Goal: Task Accomplishment & Management: Use online tool/utility

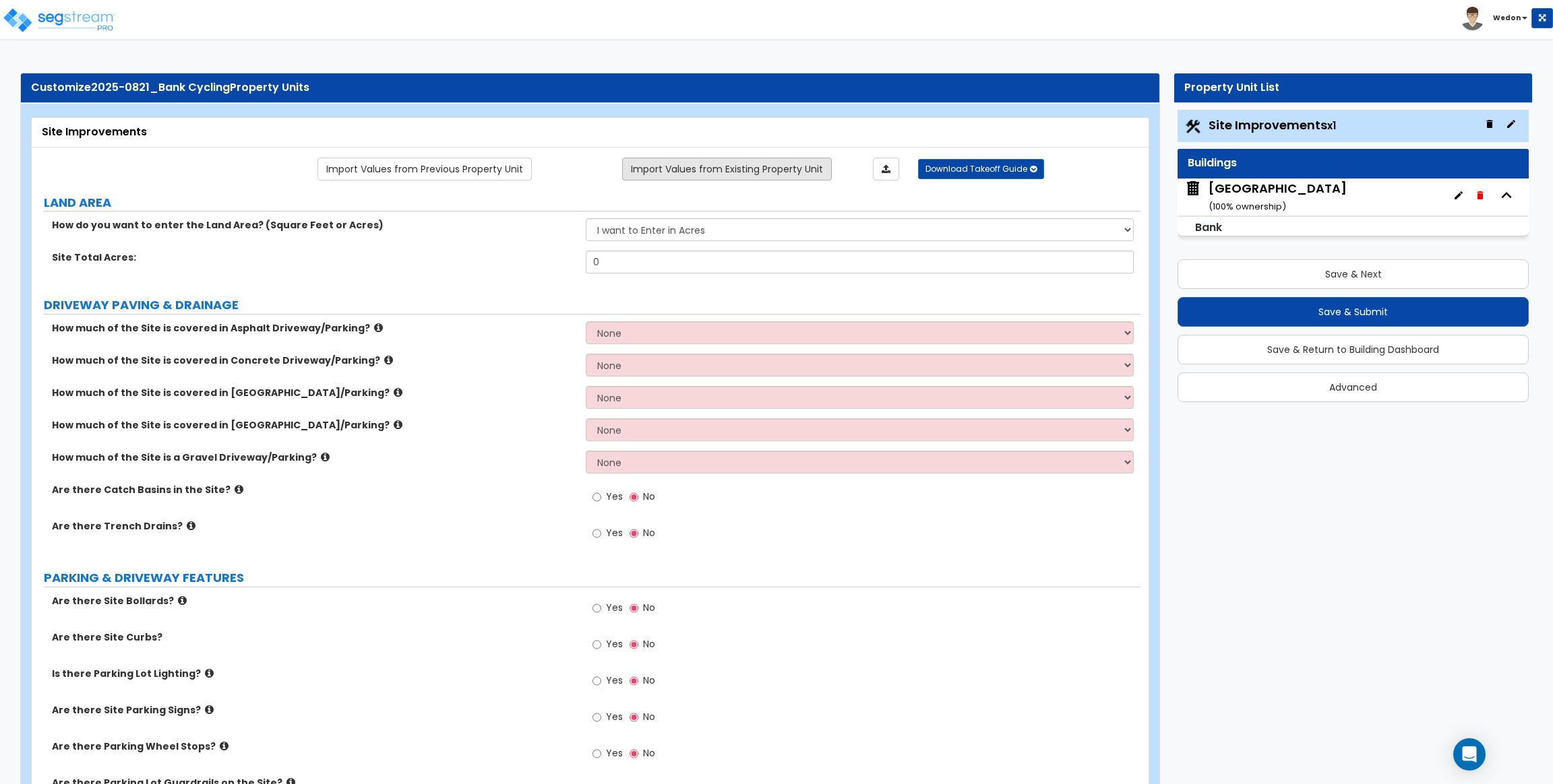
click at [764, 179] on link "Import Values from Existing Property Unit" at bounding box center [727, 168] width 209 height 23
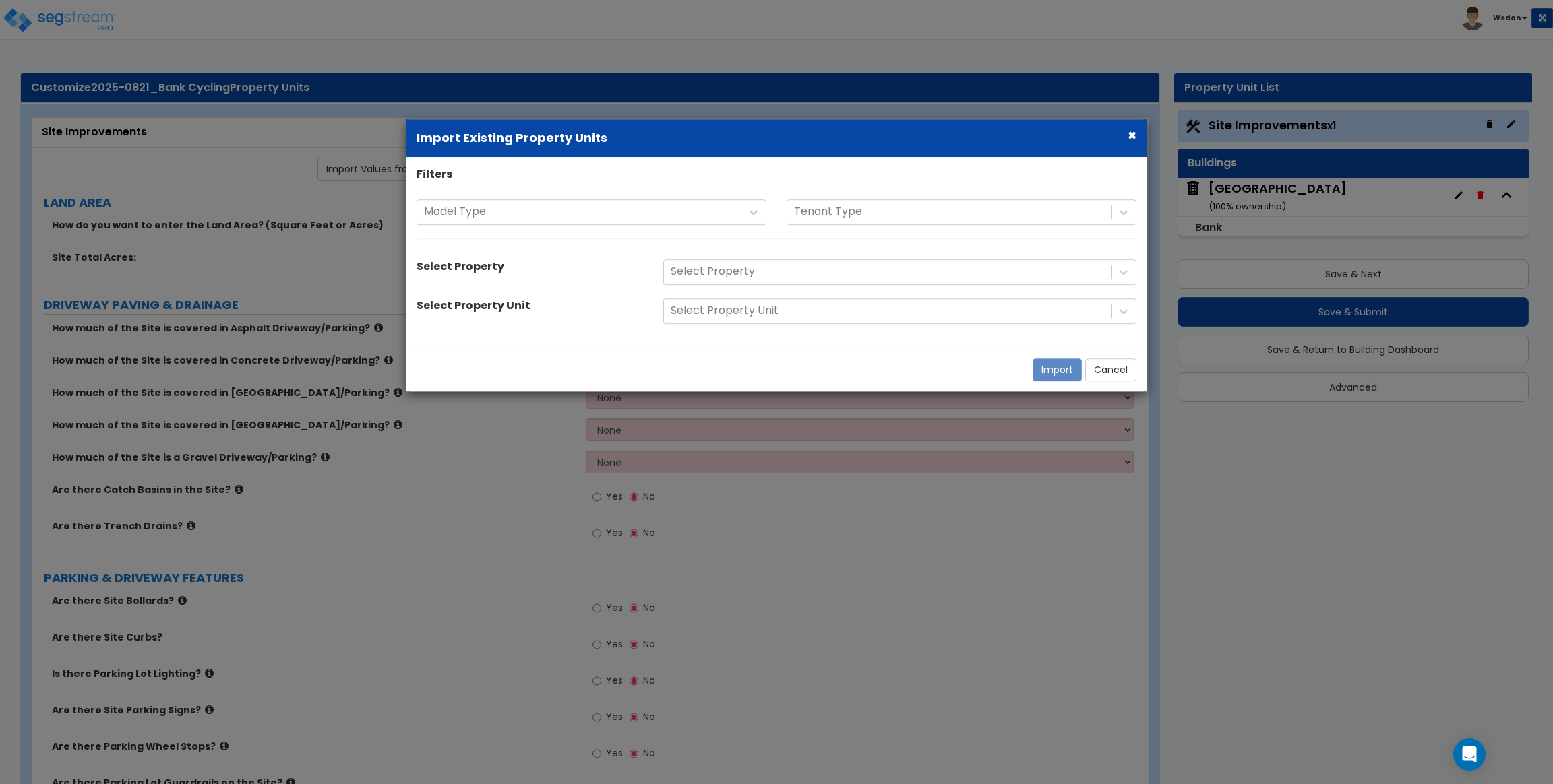
click at [764, 179] on div "Filters" at bounding box center [776, 176] width 740 height 19
click at [1131, 135] on button "×" at bounding box center [1131, 135] width 9 height 14
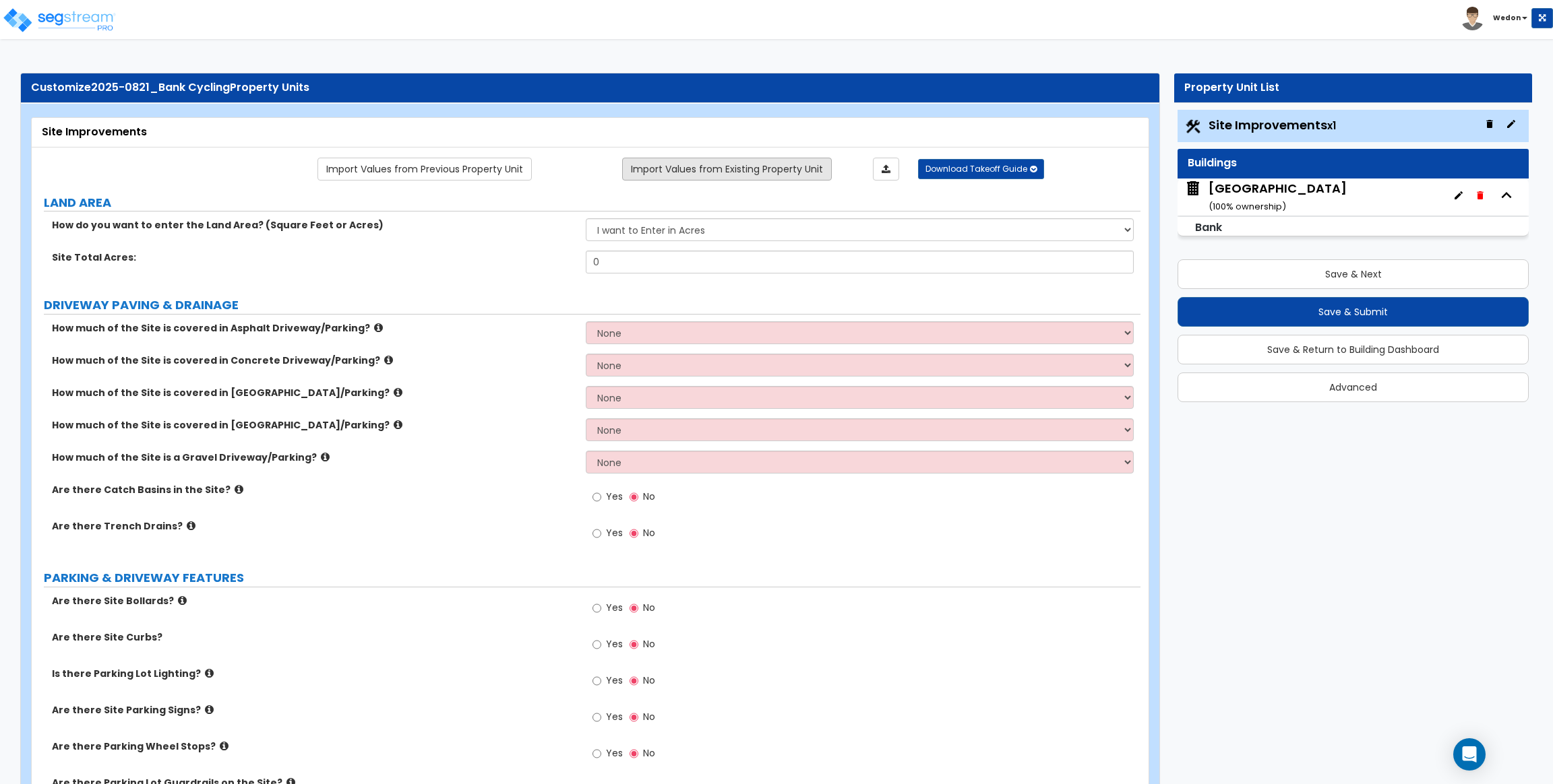
click at [782, 163] on link "Import Values from Existing Property Unit" at bounding box center [727, 168] width 209 height 23
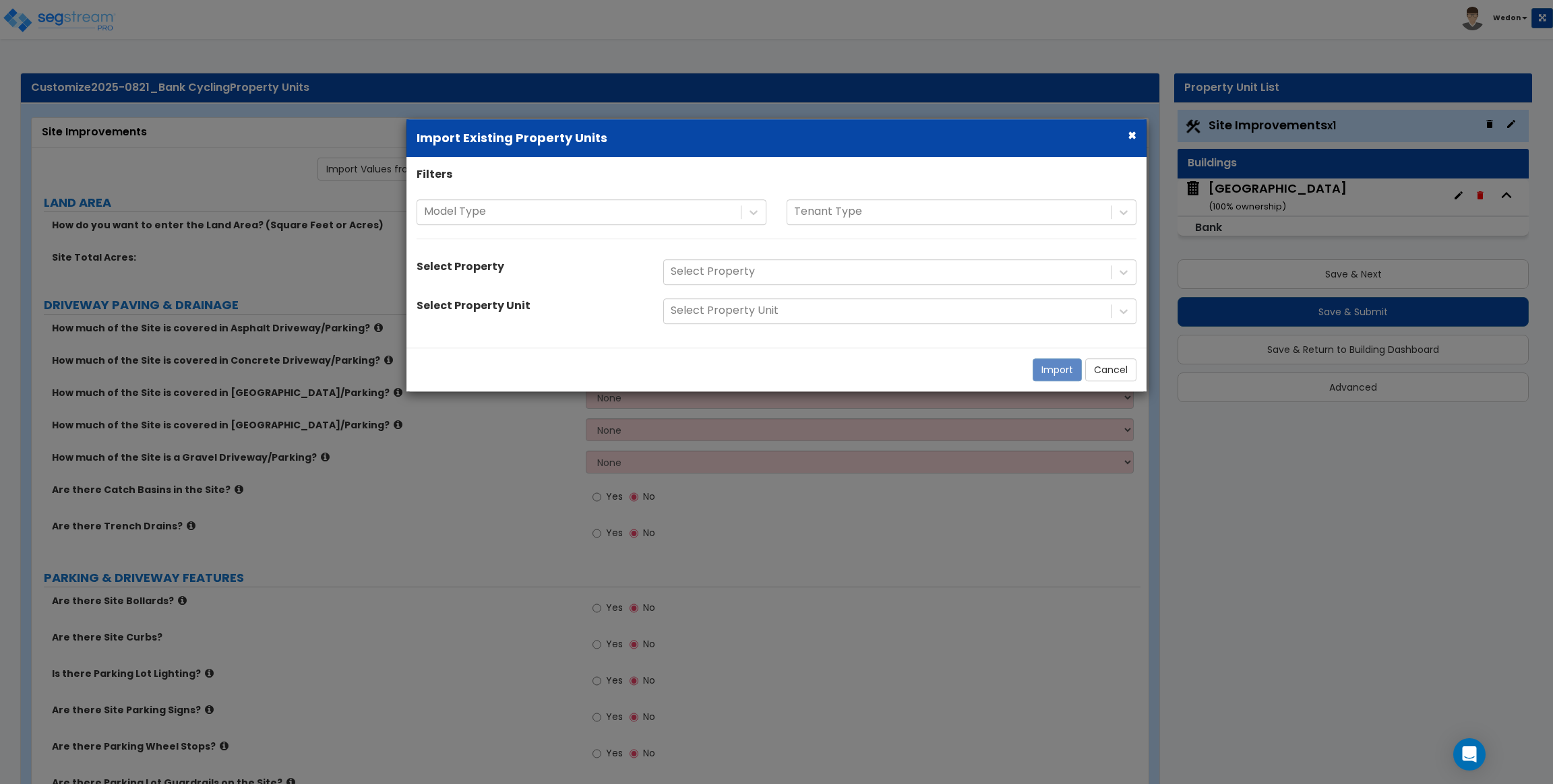
click at [729, 373] on div "Import Cancel" at bounding box center [776, 370] width 740 height 44
click at [1107, 362] on button "Cancel" at bounding box center [1110, 370] width 51 height 23
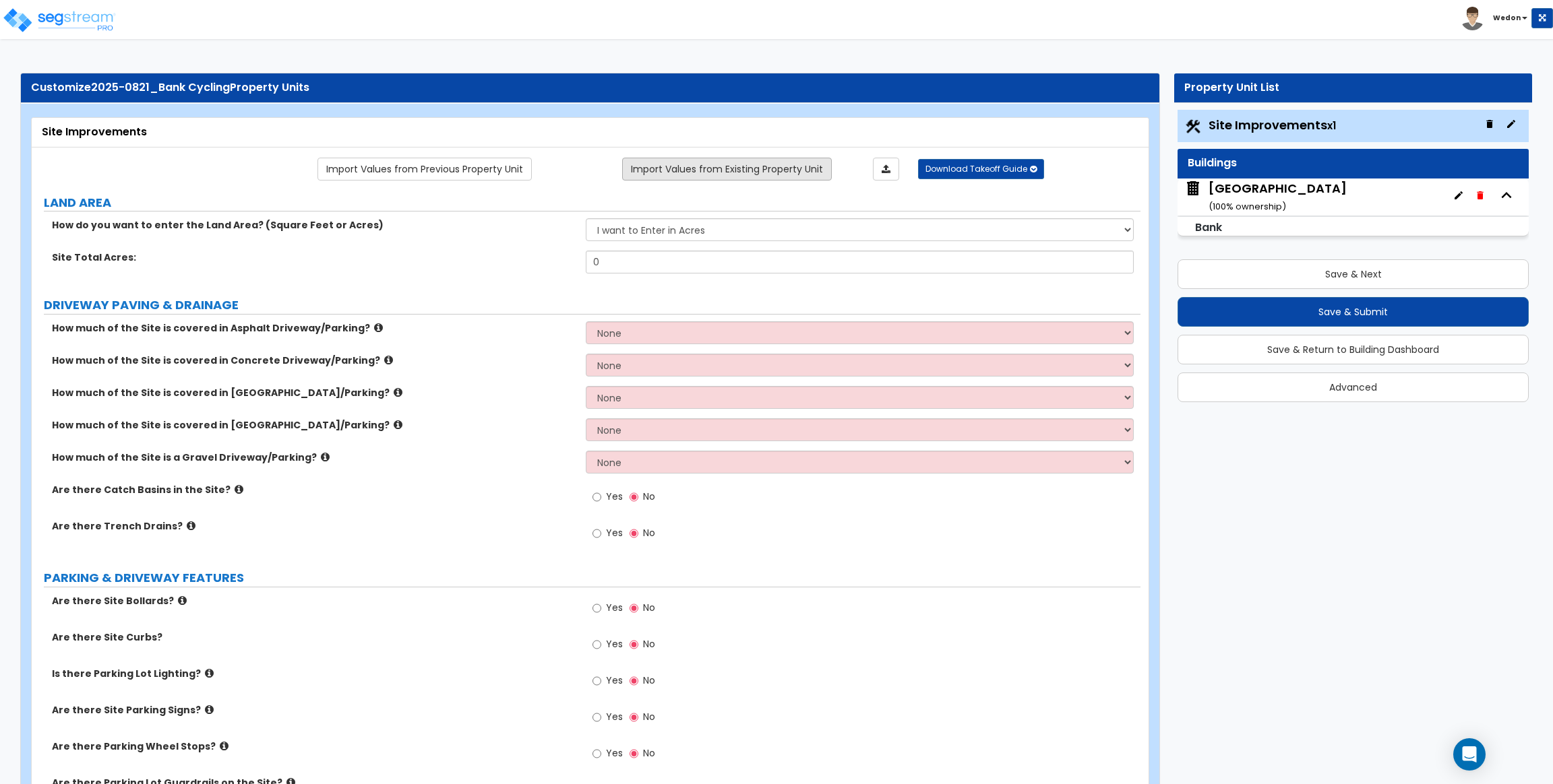
click at [774, 165] on link "Import Values from Existing Property Unit" at bounding box center [727, 168] width 209 height 23
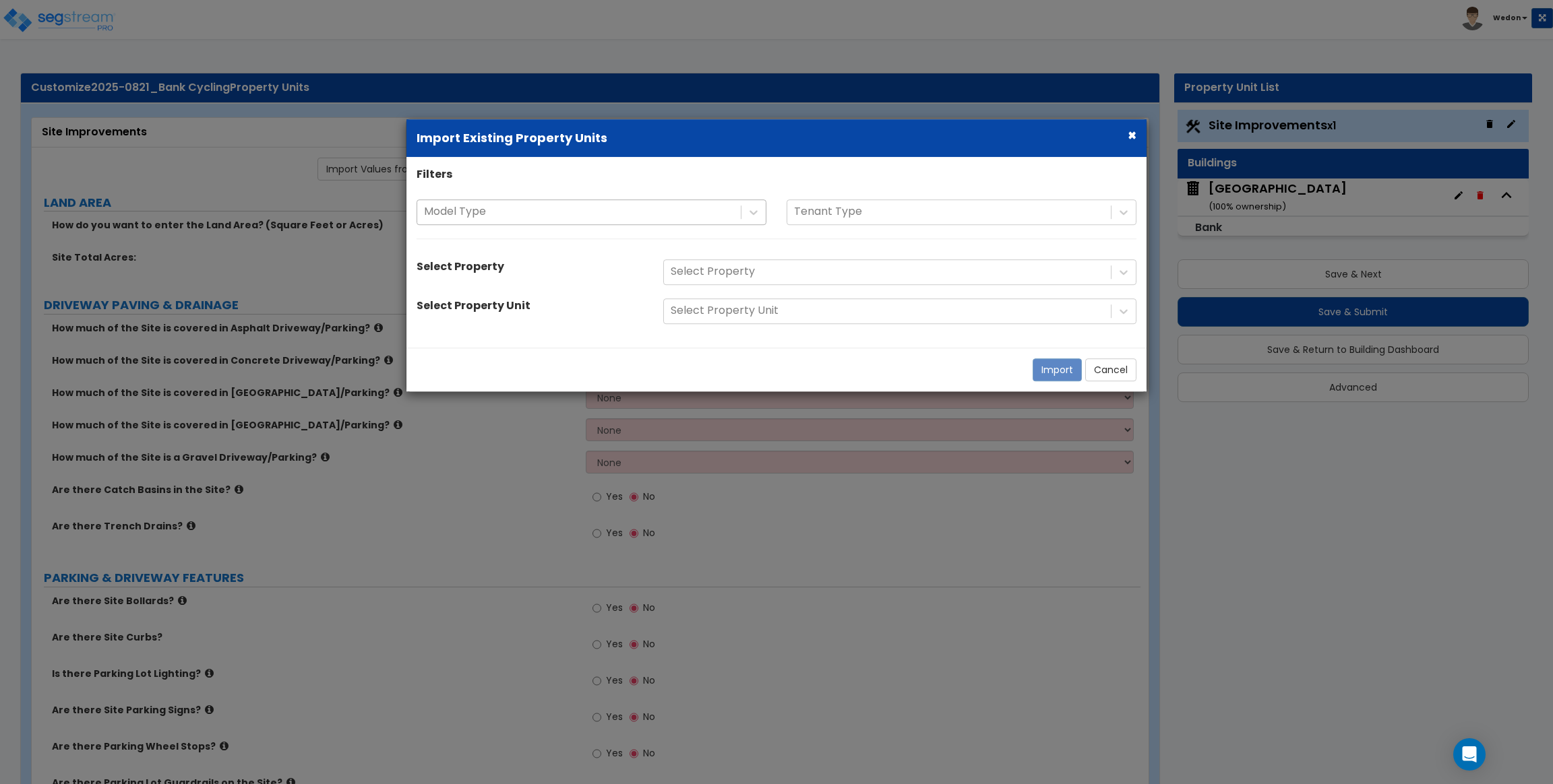
click at [735, 207] on div "Model Type" at bounding box center [578, 212] width 323 height 24
click at [626, 201] on div "Model Type" at bounding box center [578, 212] width 323 height 24
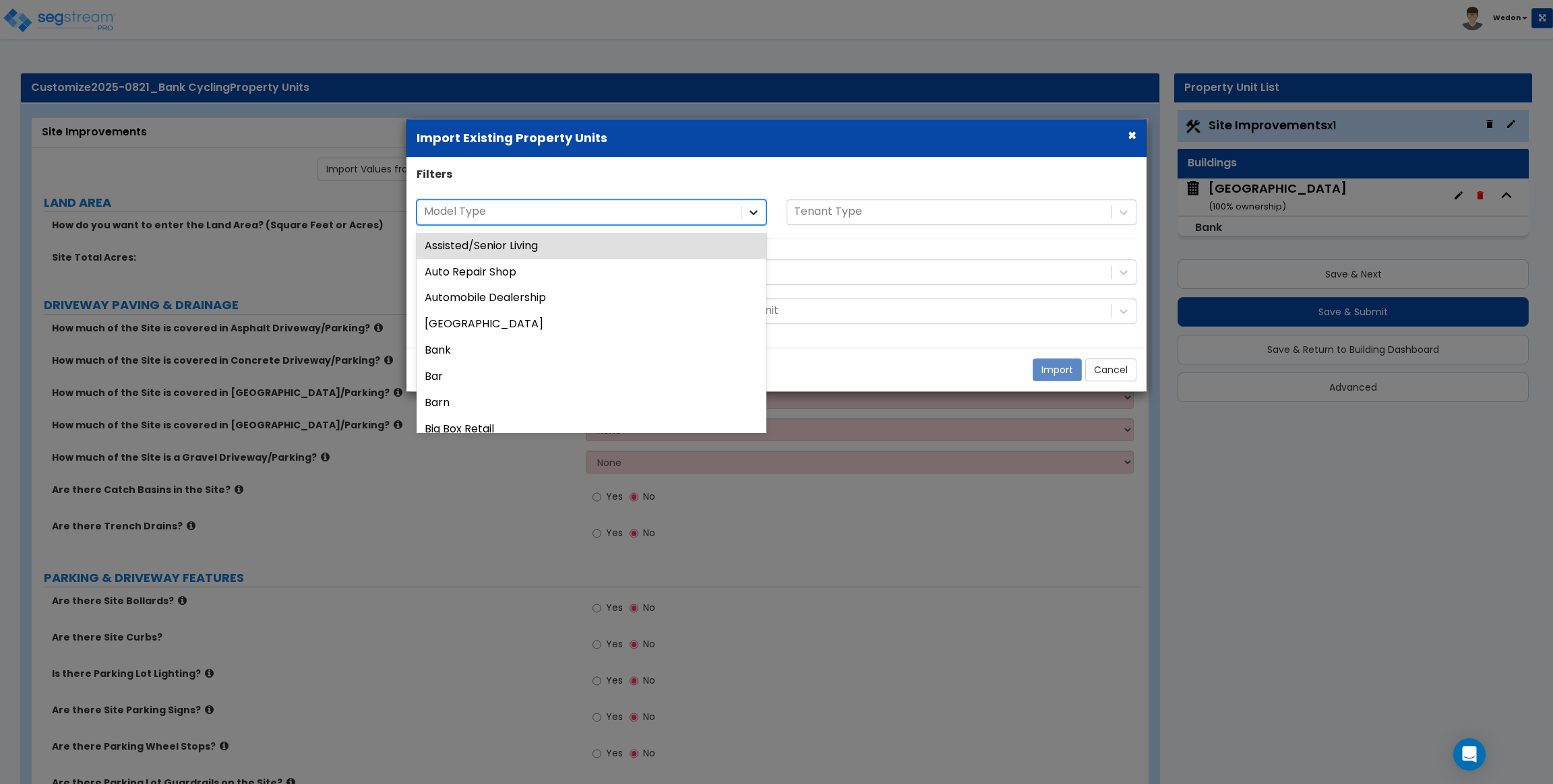
click at [749, 206] on icon at bounding box center [753, 212] width 13 height 13
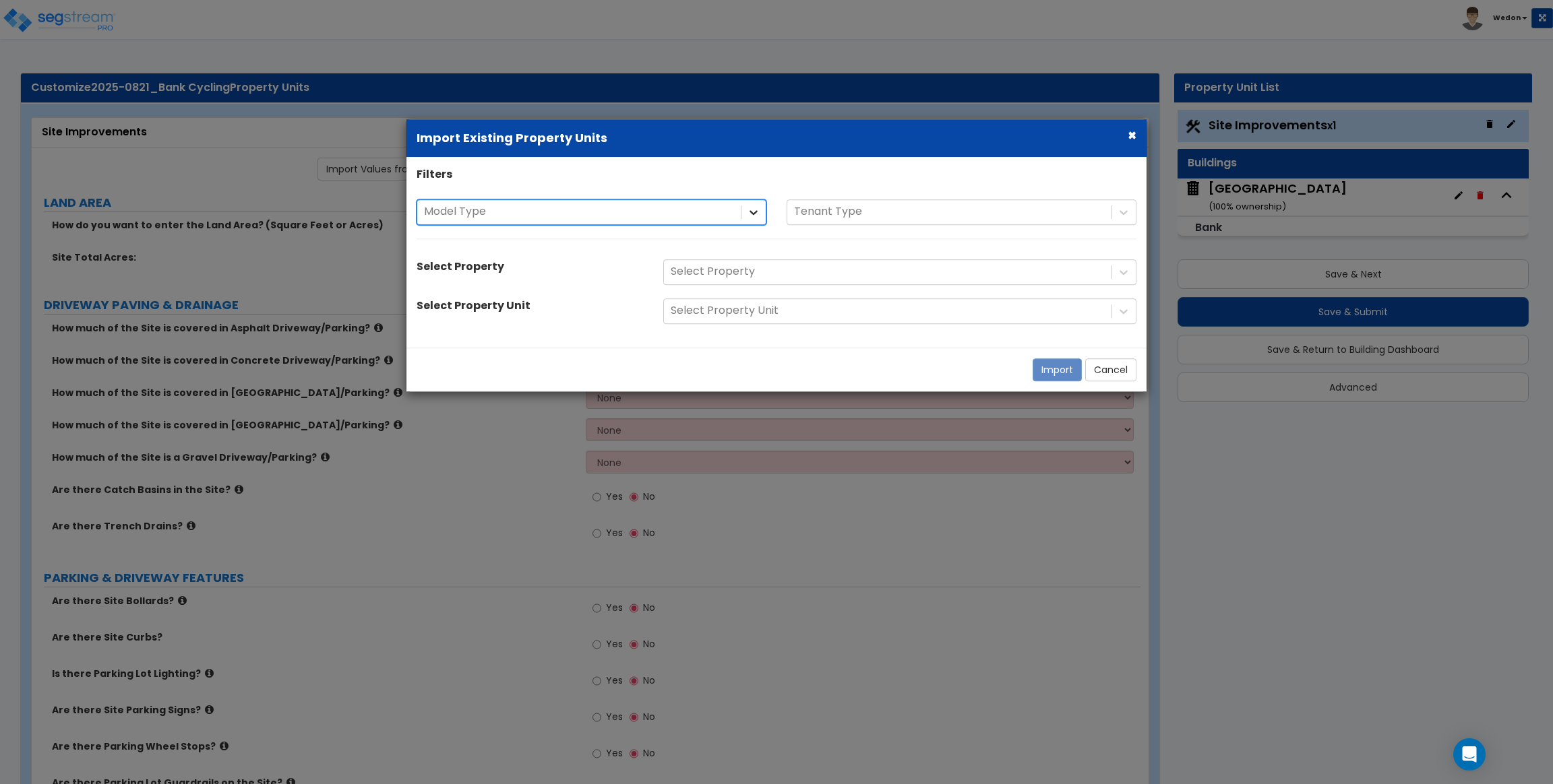
click at [747, 206] on icon at bounding box center [753, 212] width 13 height 13
click at [932, 77] on div "× Import Existing Property Units Filters Model Type Tenant Type Select Property…" at bounding box center [776, 392] width 1553 height 784
click at [1129, 131] on button "×" at bounding box center [1131, 135] width 9 height 14
